Goal: Find specific page/section

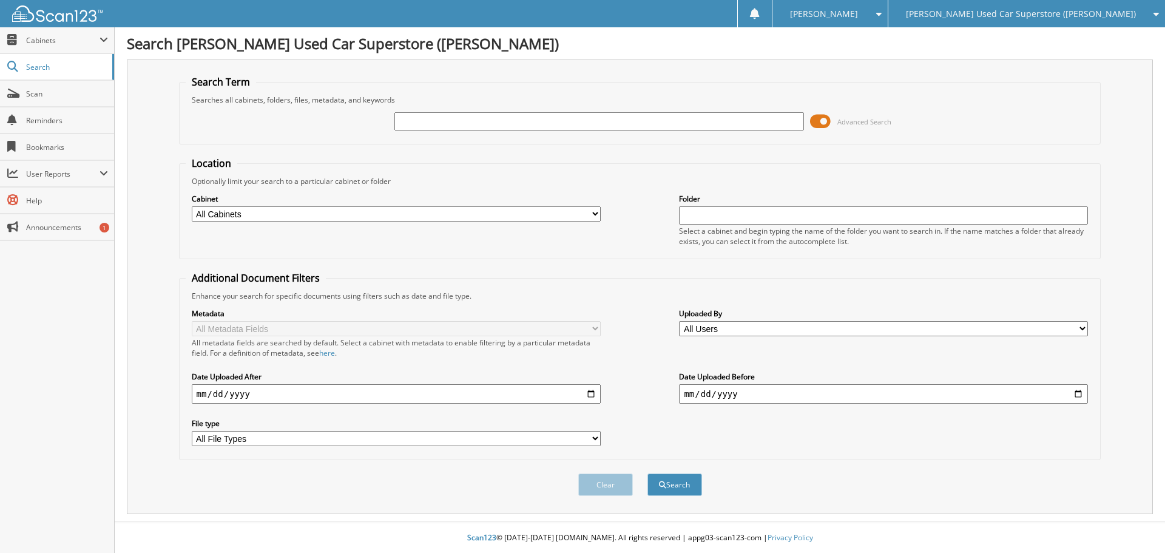
click at [530, 121] on input "text" at bounding box center [598, 121] width 409 height 18
type input "16893"
click at [647, 473] on button "Search" at bounding box center [674, 484] width 55 height 22
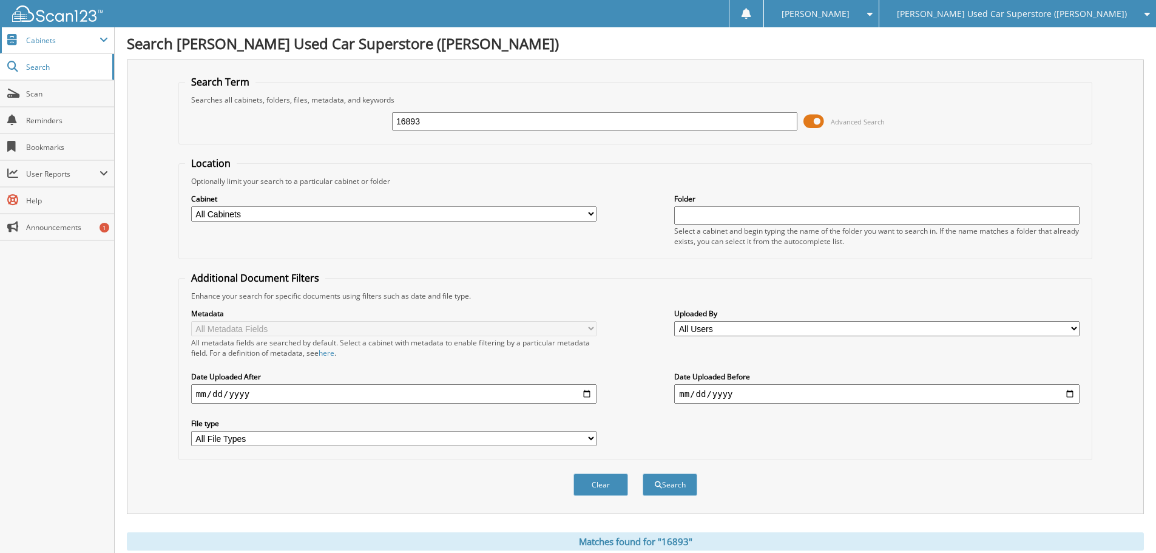
click at [58, 43] on span "Cabinets" at bounding box center [62, 40] width 73 height 10
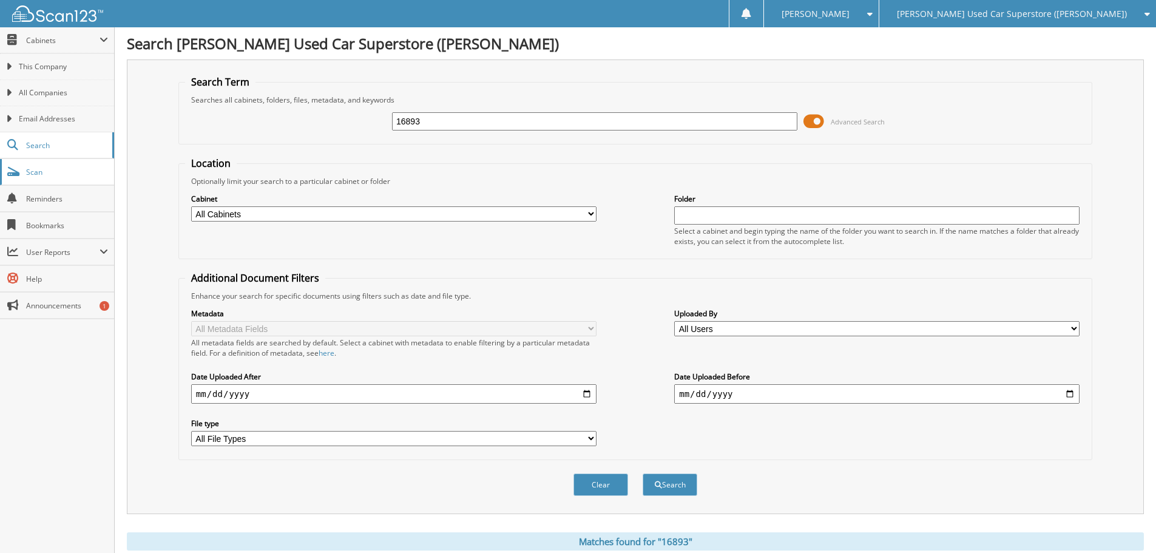
click at [40, 176] on span "Scan" at bounding box center [67, 172] width 82 height 10
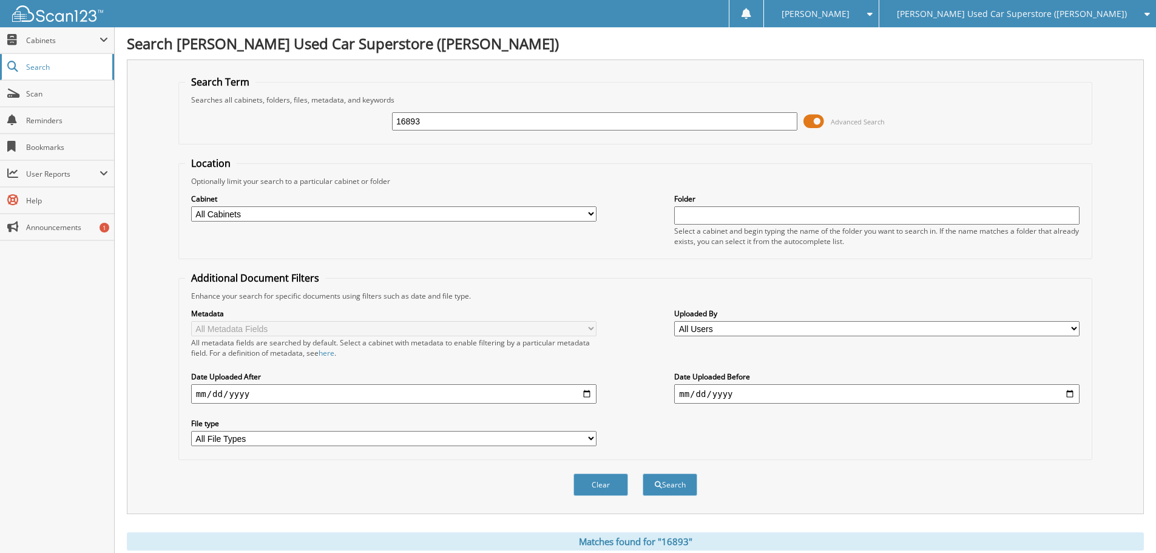
click at [33, 66] on span "Search" at bounding box center [66, 67] width 80 height 10
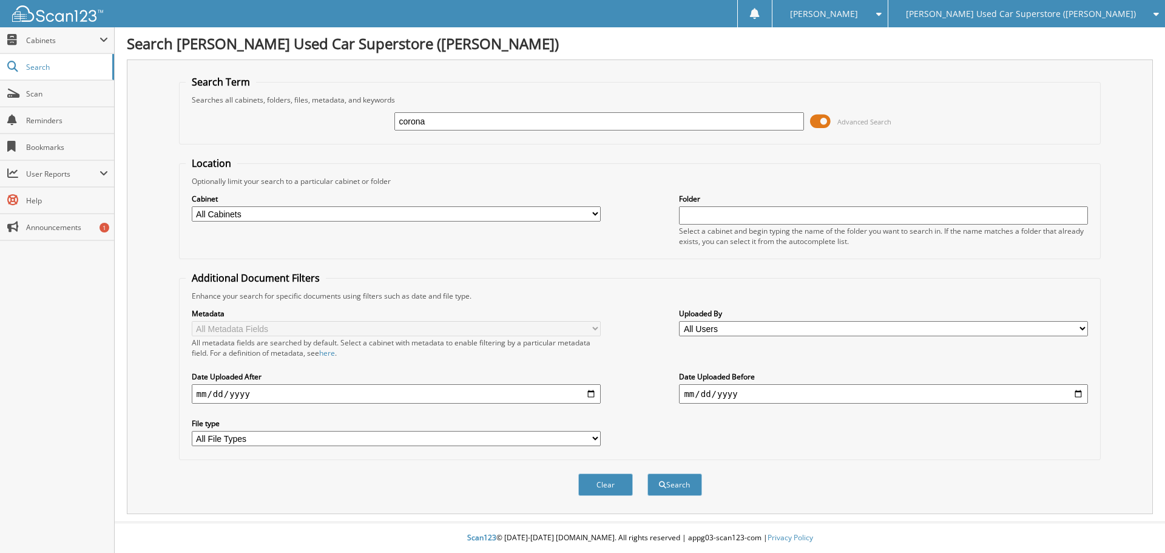
type input "corona"
click at [647, 473] on button "Search" at bounding box center [674, 484] width 55 height 22
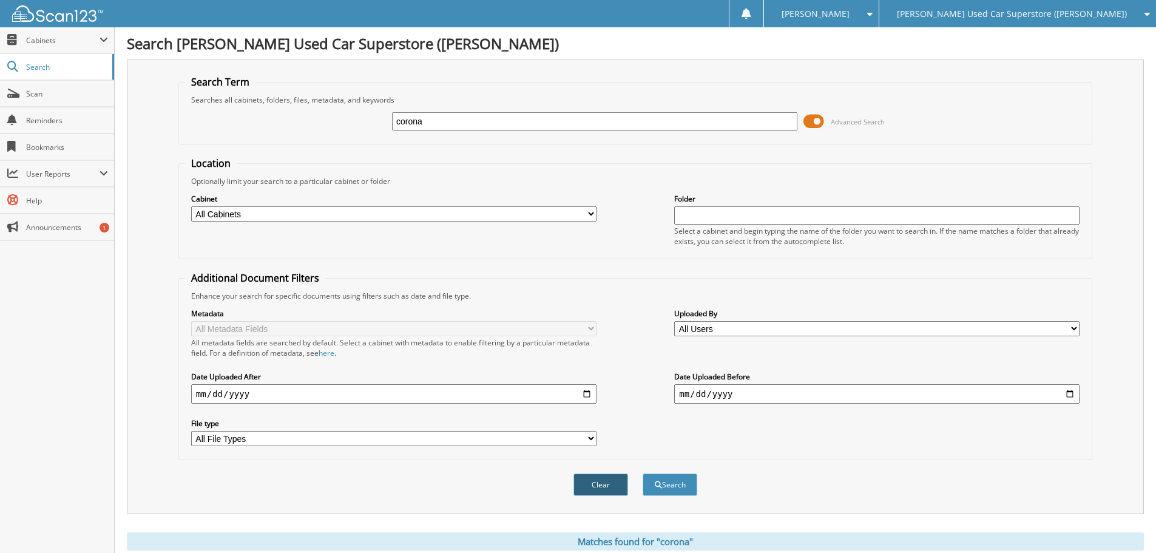
click at [599, 493] on button "Clear" at bounding box center [600, 484] width 55 height 22
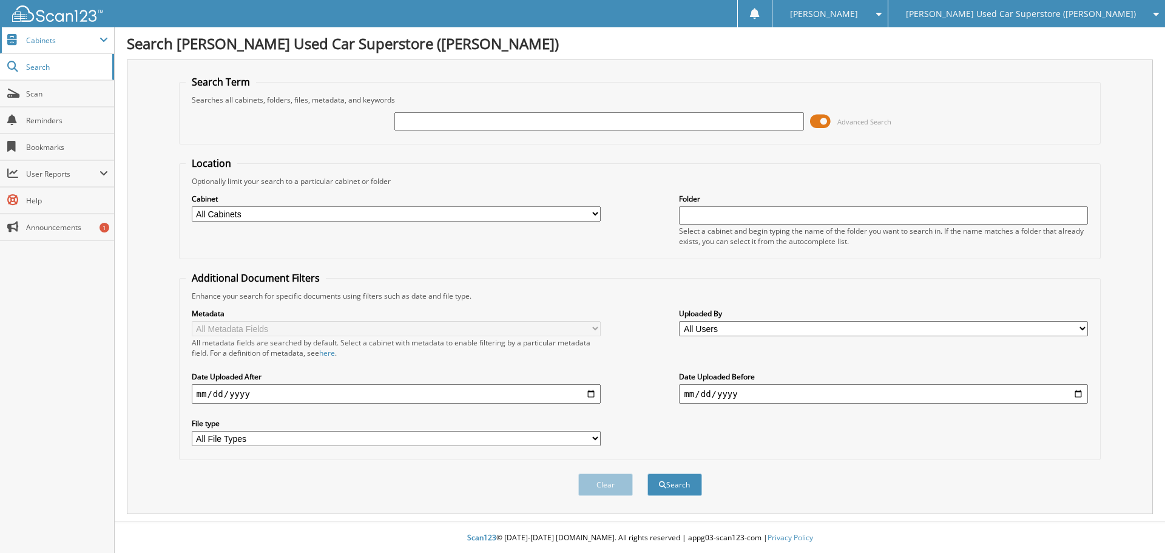
click at [56, 41] on span "Cabinets" at bounding box center [62, 40] width 73 height 10
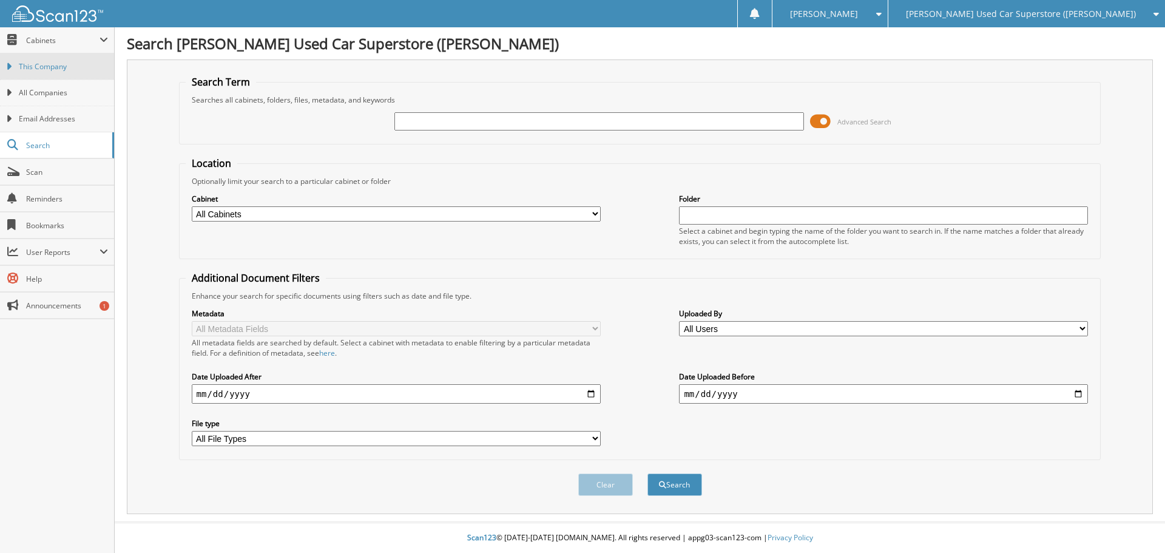
click at [49, 63] on span "This Company" at bounding box center [63, 66] width 89 height 11
